Goal: Book appointment/travel/reservation

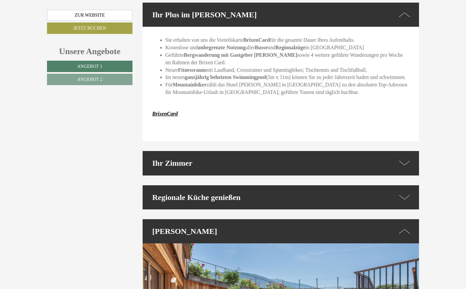
scroll to position [1337, 0]
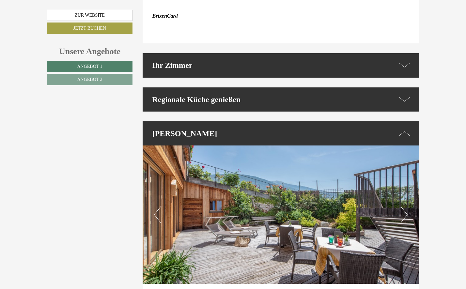
click at [407, 206] on button "Next" at bounding box center [403, 214] width 7 height 16
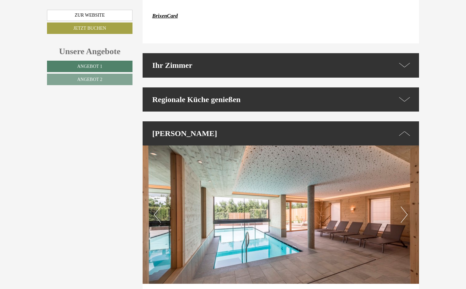
click at [407, 206] on button "Next" at bounding box center [403, 214] width 7 height 16
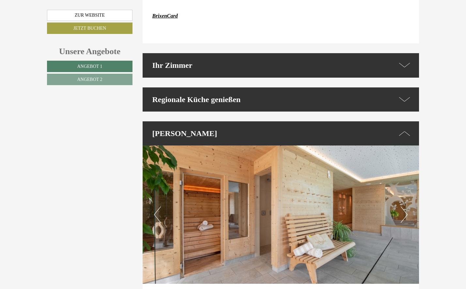
click at [407, 206] on button "Next" at bounding box center [403, 214] width 7 height 16
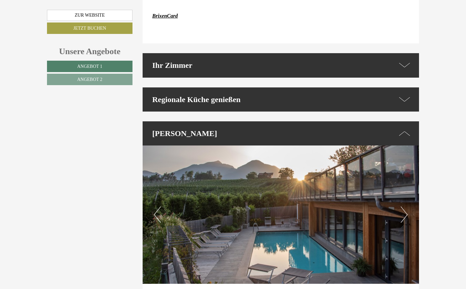
click at [407, 206] on button "Next" at bounding box center [403, 214] width 7 height 16
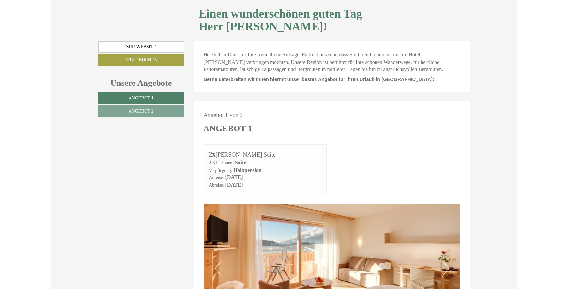
scroll to position [235, 0]
